Goal: Check status: Check status

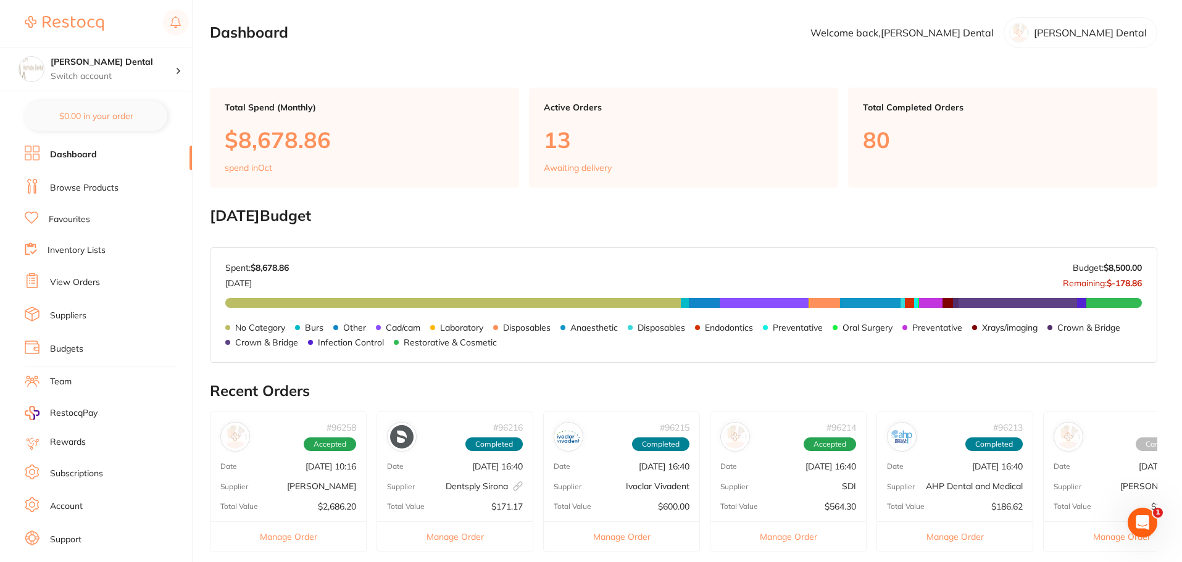
click at [83, 286] on link "View Orders" at bounding box center [75, 282] width 50 height 12
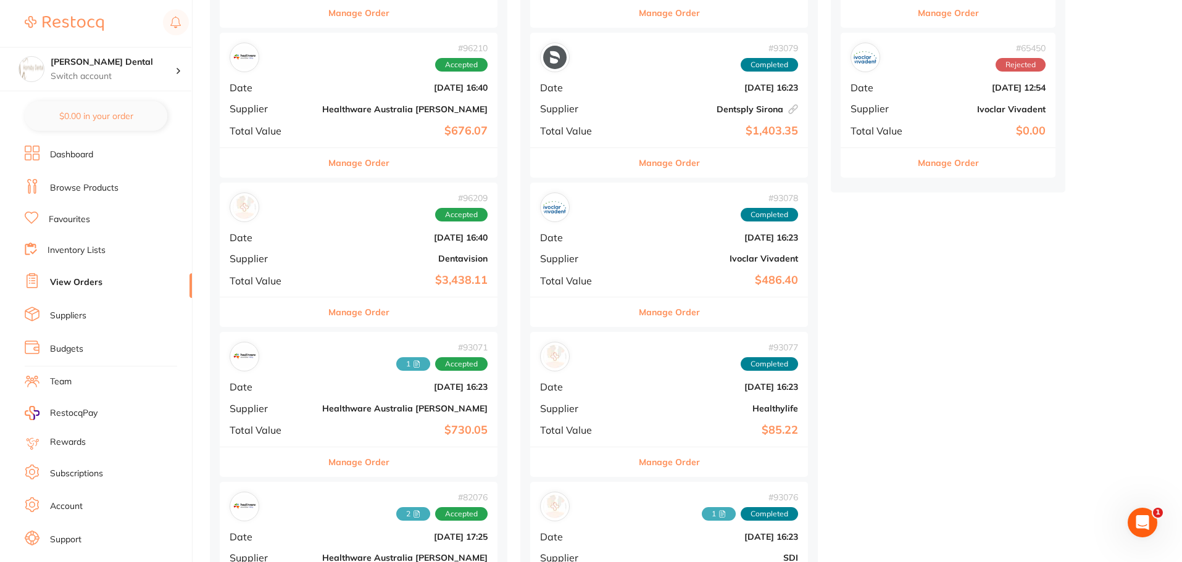
scroll to position [617, 0]
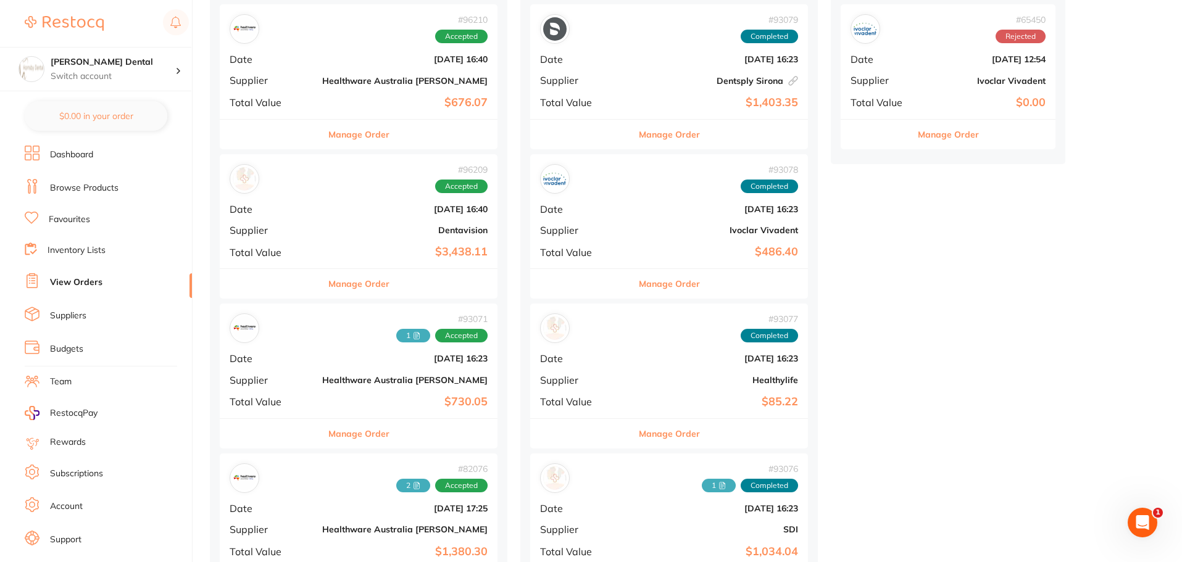
click at [639, 289] on button "Manage Order" at bounding box center [669, 284] width 61 height 30
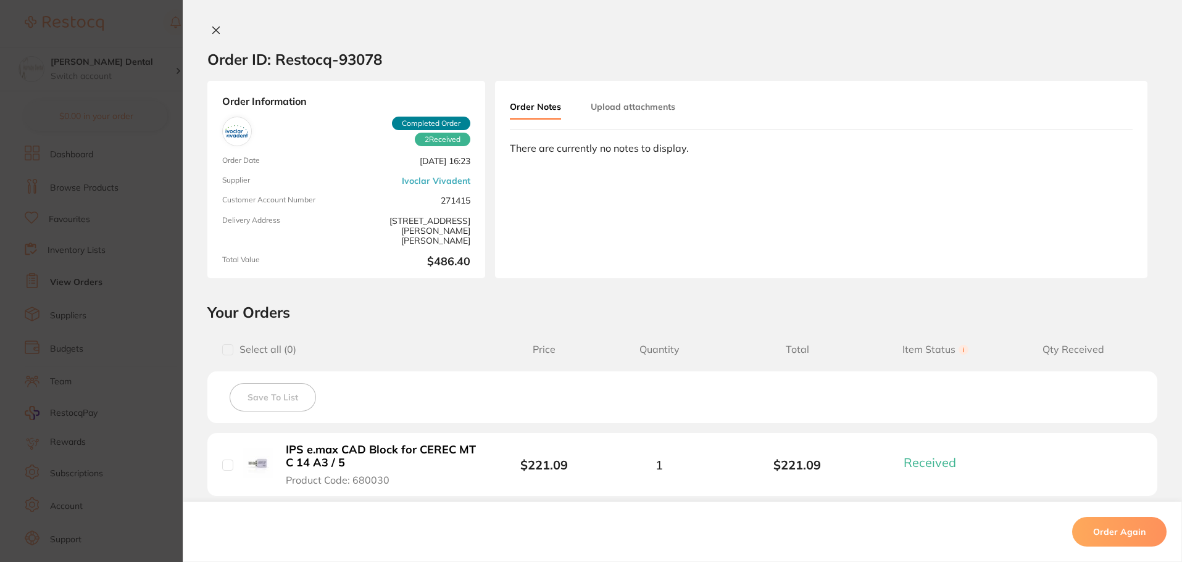
click at [639, 103] on button "Upload attachments" at bounding box center [633, 107] width 85 height 22
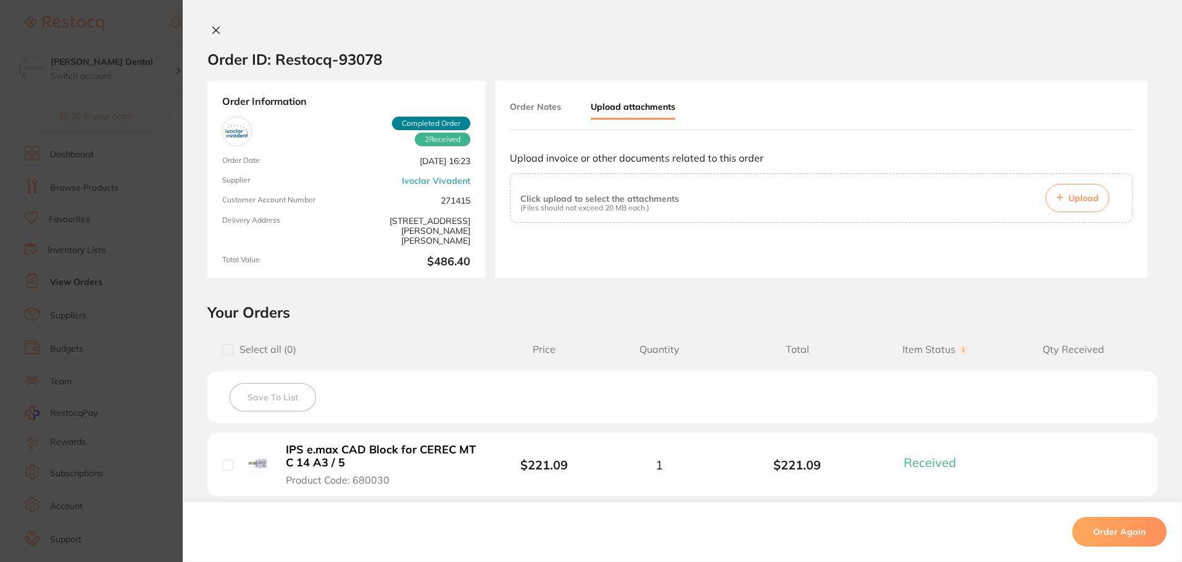
scroll to position [62, 0]
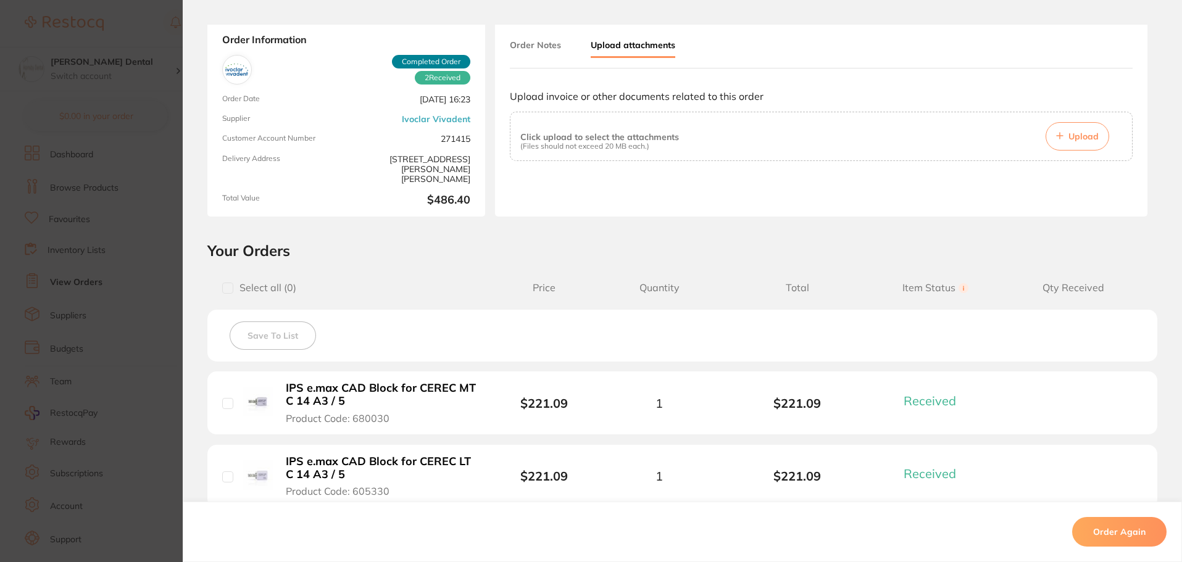
click at [1086, 135] on span "Upload" at bounding box center [1083, 136] width 30 height 11
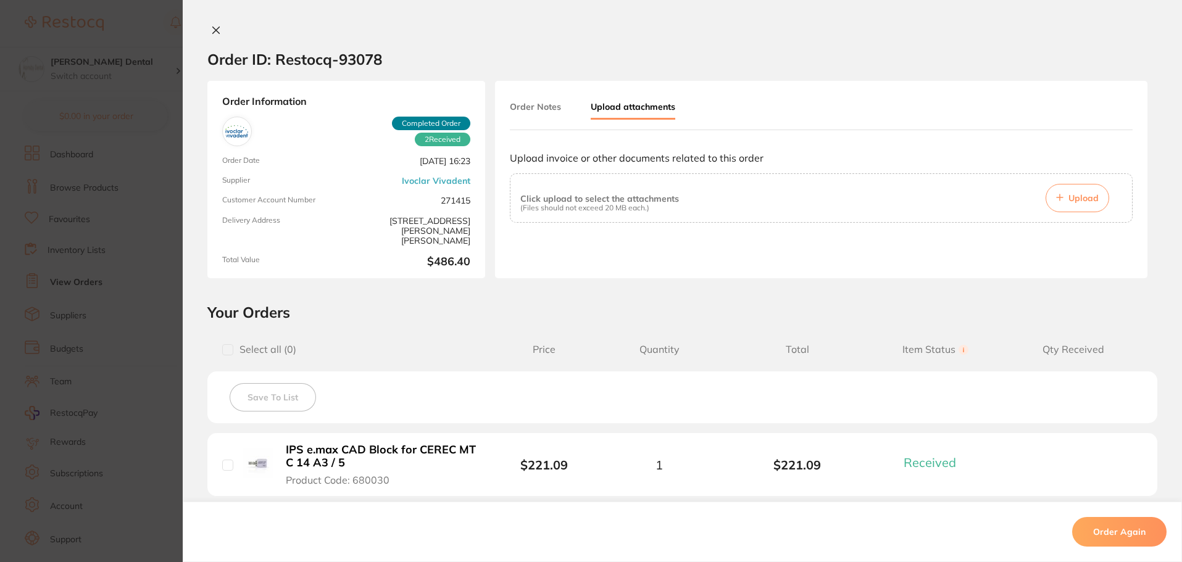
scroll to position [494, 0]
click at [612, 160] on p "Upload invoice or other documents related to this order" at bounding box center [821, 157] width 623 height 11
click at [214, 31] on icon at bounding box center [216, 30] width 7 height 7
